Goal: Task Accomplishment & Management: Use online tool/utility

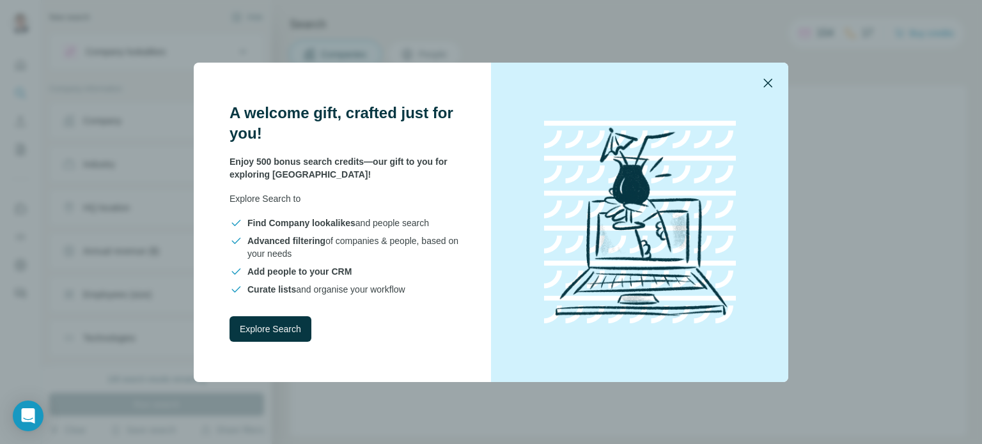
click at [767, 86] on icon "button" at bounding box center [767, 82] width 15 height 15
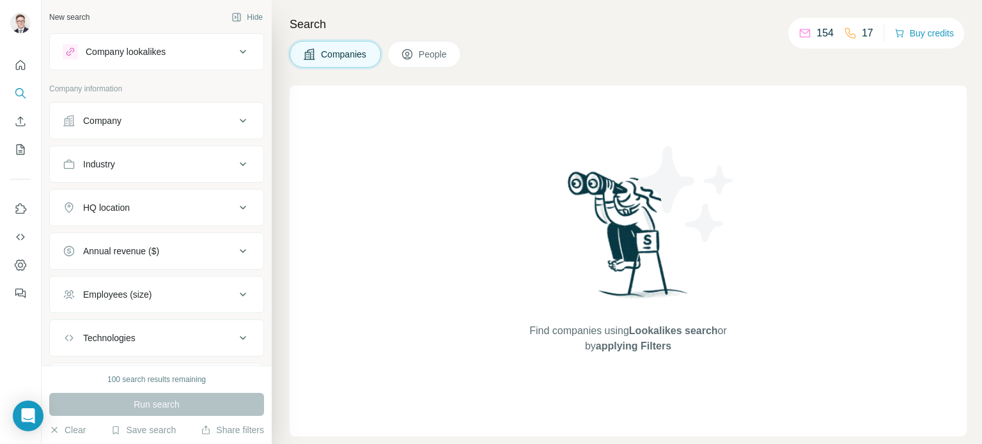
click at [417, 11] on div "Search Companies People Find companies using Lookalikes search or by applying F…" at bounding box center [627, 222] width 710 height 444
click at [451, 59] on button "People" at bounding box center [424, 54] width 74 height 27
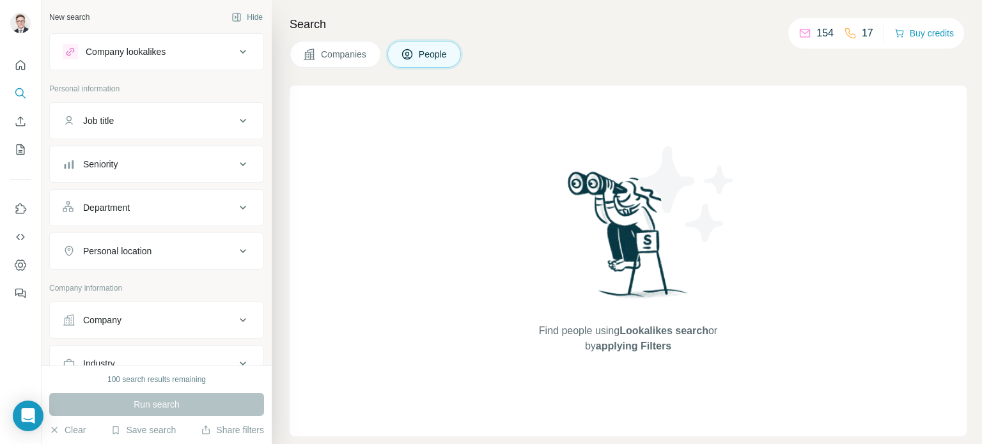
click at [121, 125] on div "Job title" at bounding box center [149, 120] width 173 height 13
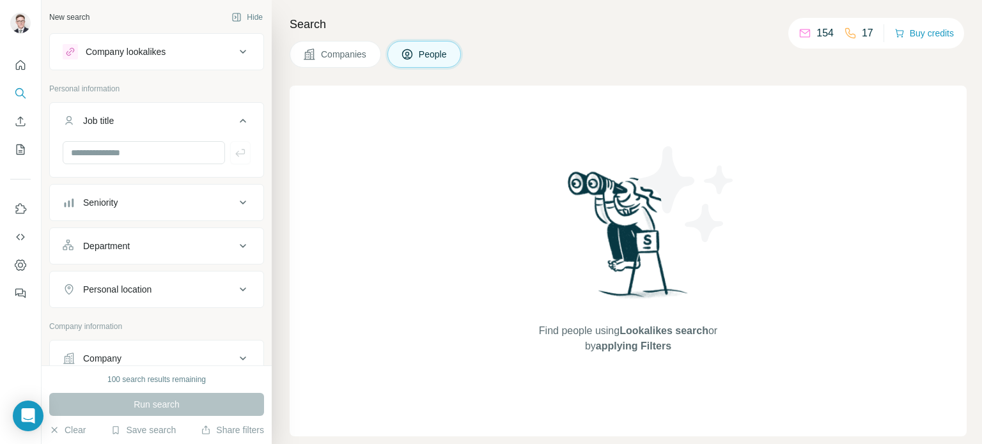
click at [121, 125] on div "Job title" at bounding box center [149, 120] width 173 height 13
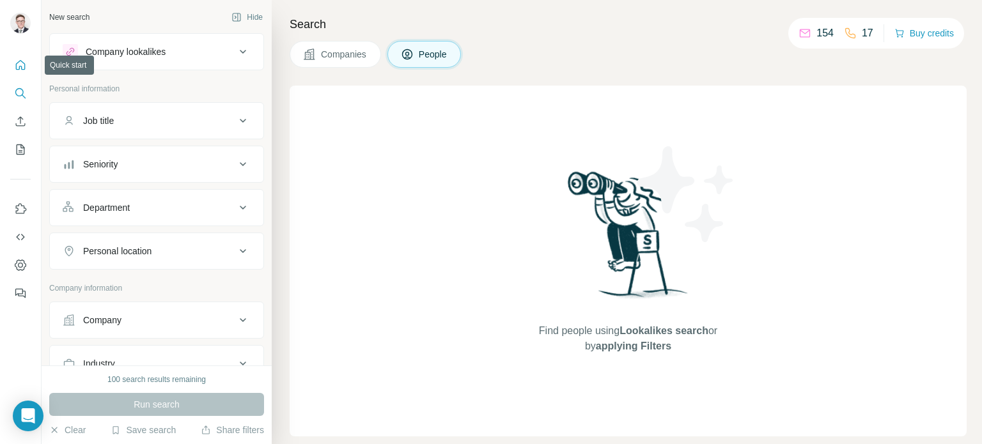
click at [26, 71] on icon "Quick start" at bounding box center [20, 65] width 13 height 13
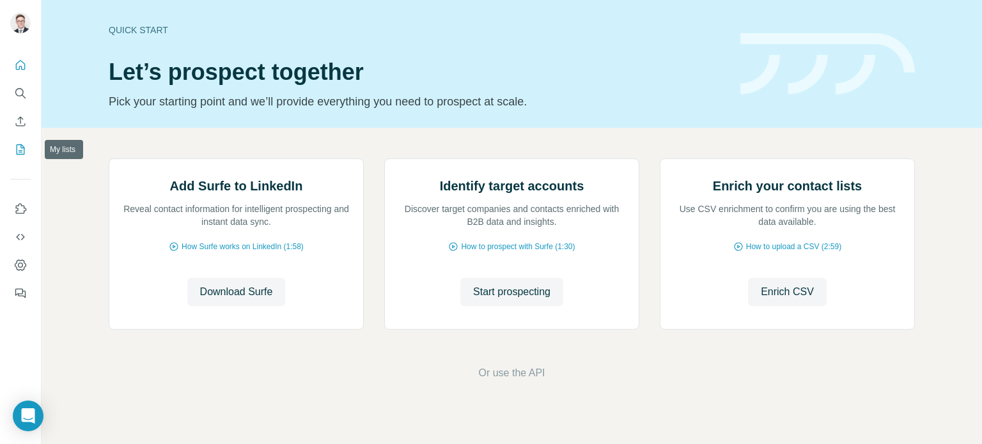
click at [22, 155] on icon "My lists" at bounding box center [20, 149] width 13 height 13
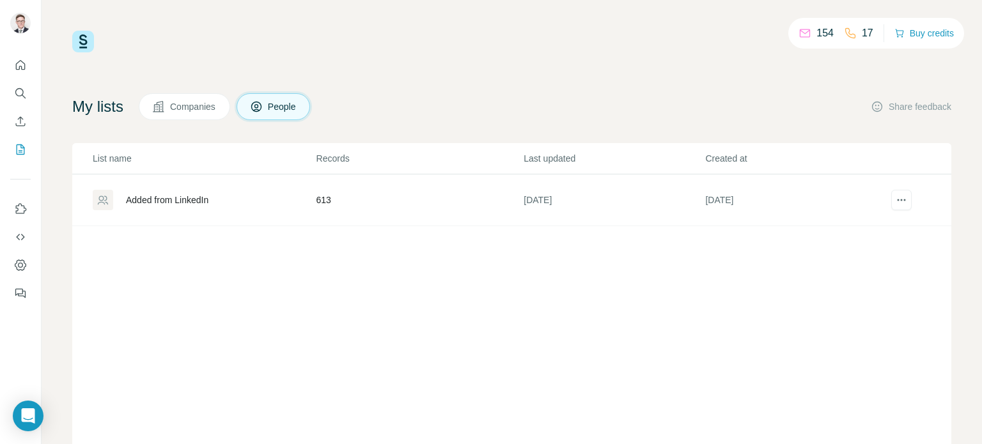
click at [184, 197] on div "Added from LinkedIn" at bounding box center [167, 200] width 82 height 13
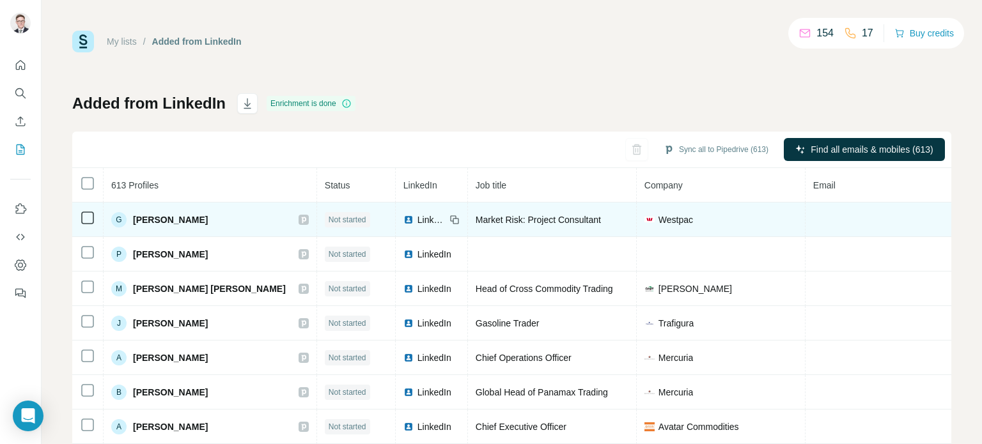
drag, startPoint x: 134, startPoint y: 217, endPoint x: 215, endPoint y: 217, distance: 81.2
click at [215, 217] on div "G [PERSON_NAME]" at bounding box center [210, 219] width 198 height 15
copy span "[PERSON_NAME]"
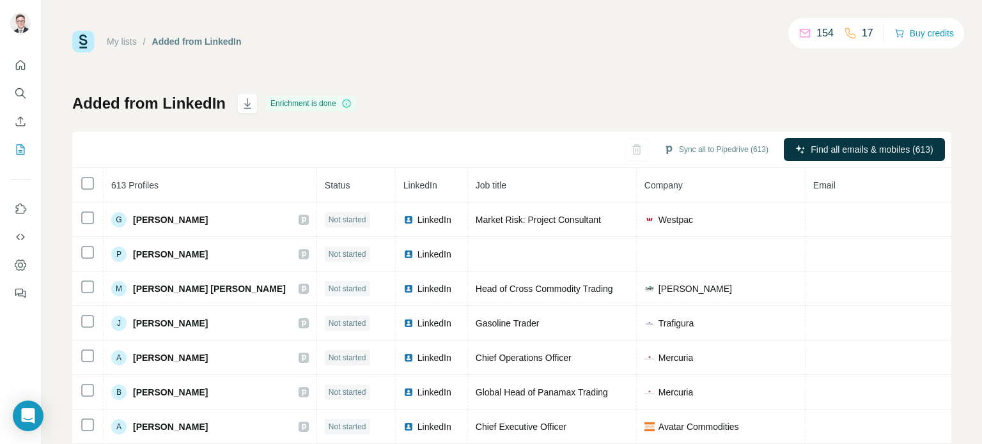
click at [317, 102] on div "Enrichment is done" at bounding box center [311, 103] width 89 height 15
click at [18, 65] on icon "Quick start" at bounding box center [20, 65] width 13 height 13
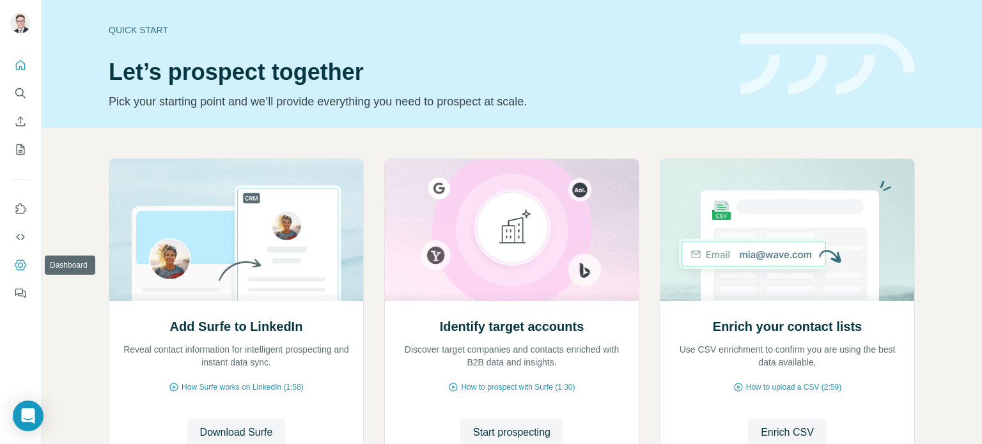
click at [25, 261] on icon "Dashboard" at bounding box center [20, 265] width 13 height 13
